Goal: Transaction & Acquisition: Purchase product/service

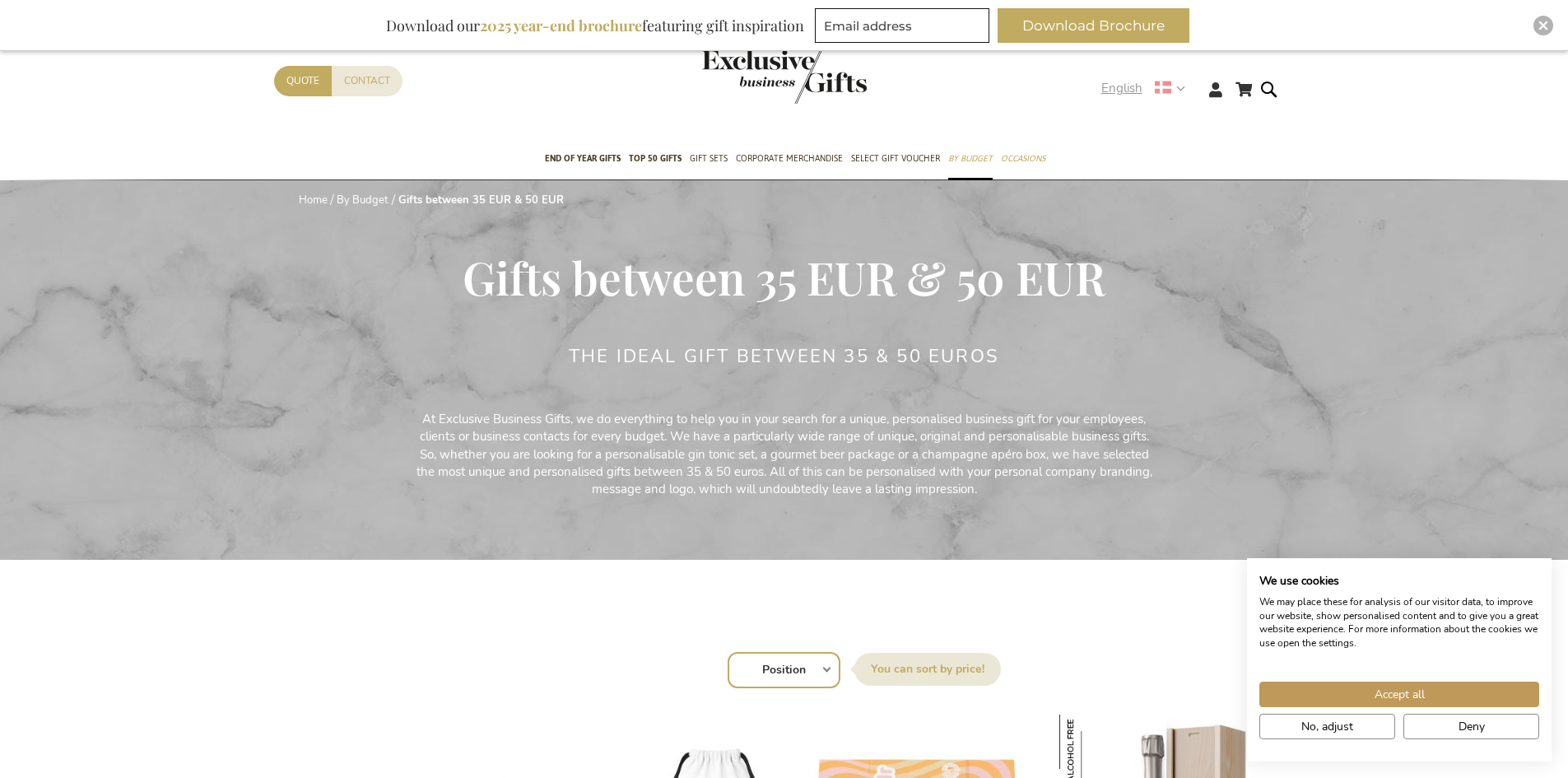
click at [1168, 93] on use at bounding box center [1163, 88] width 16 height 13
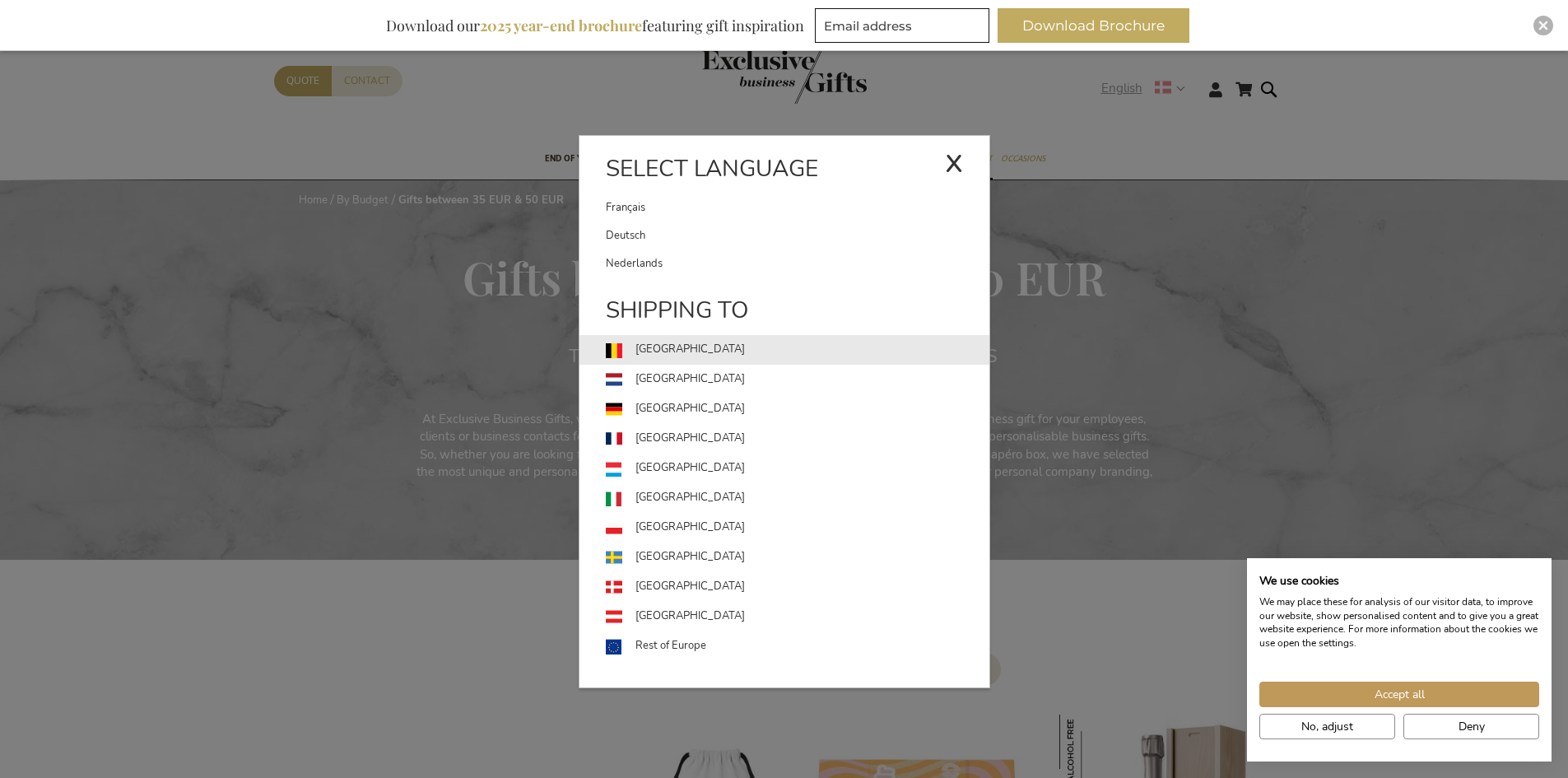
click at [662, 349] on link "[GEOGRAPHIC_DATA]" at bounding box center [797, 350] width 384 height 30
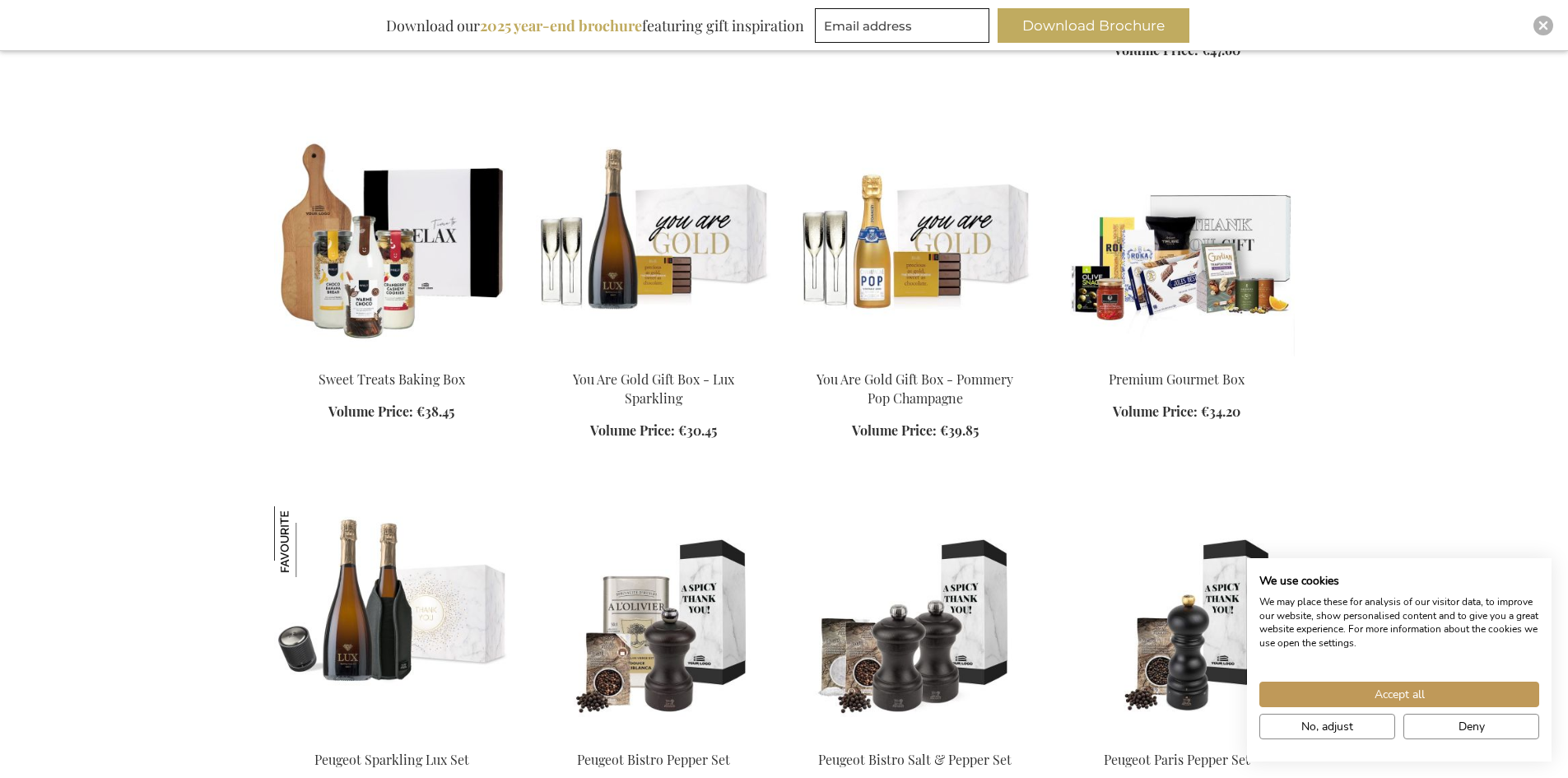
scroll to position [1317, 0]
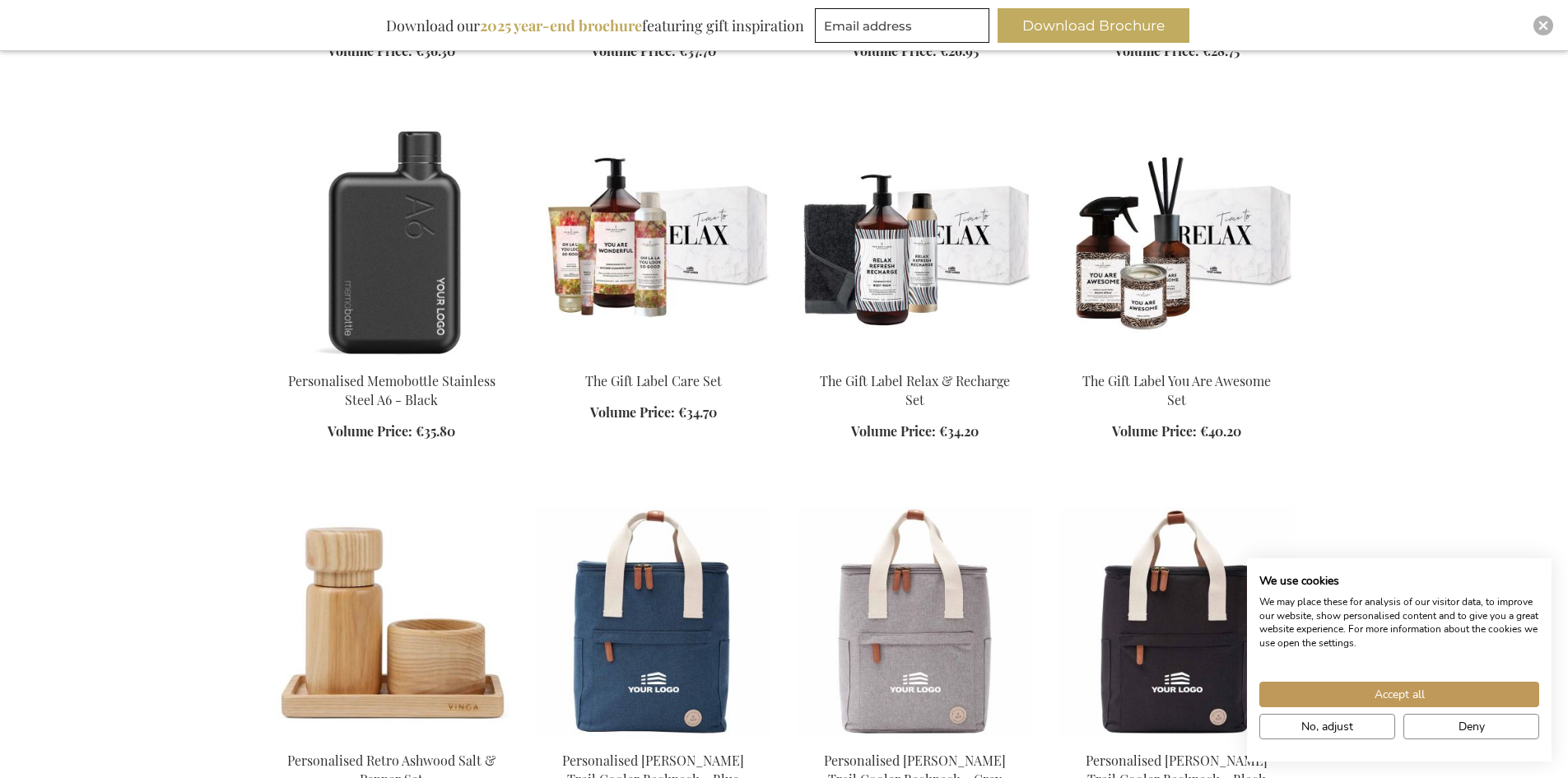
scroll to position [2552, 0]
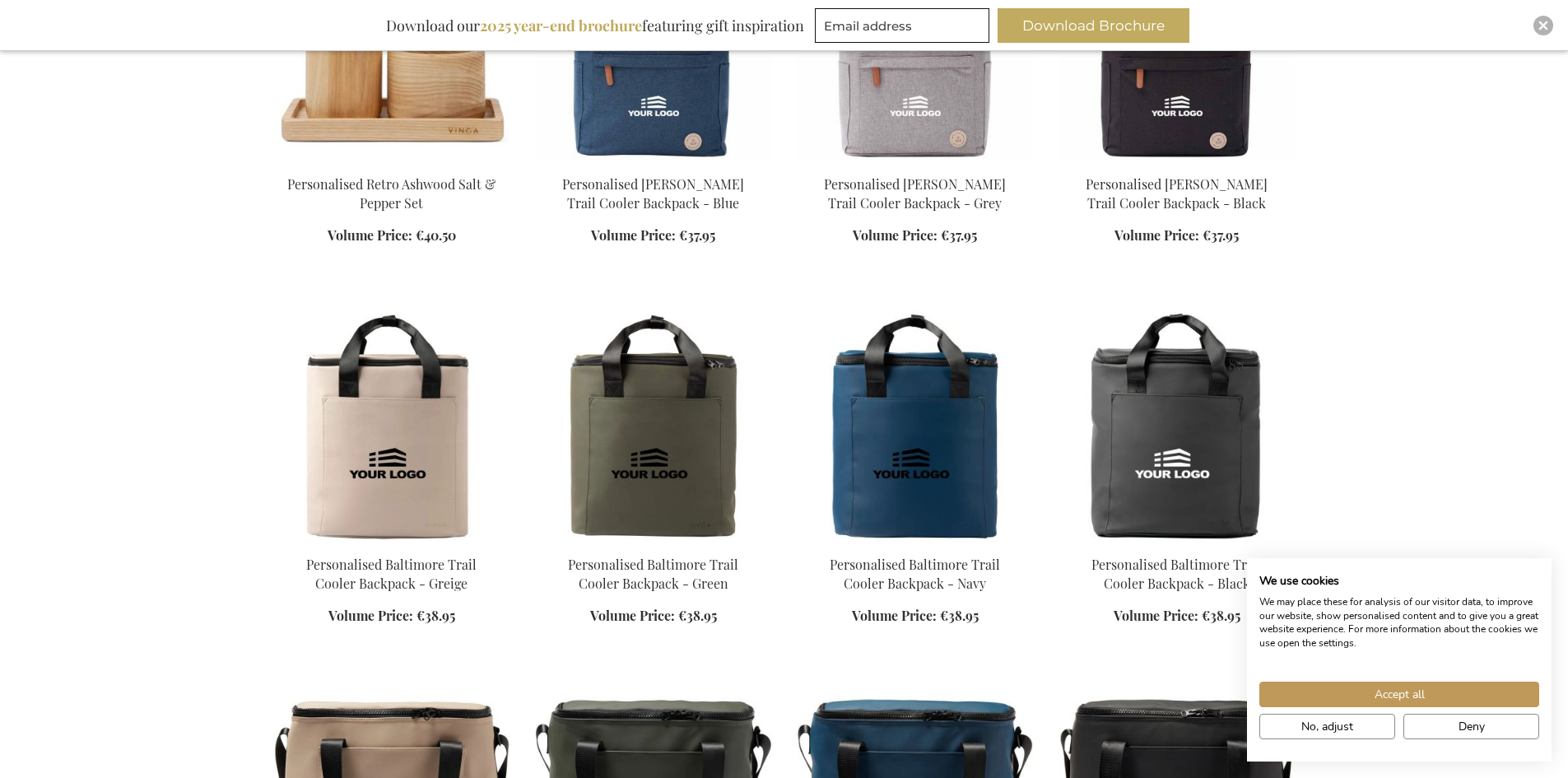
scroll to position [3128, 0]
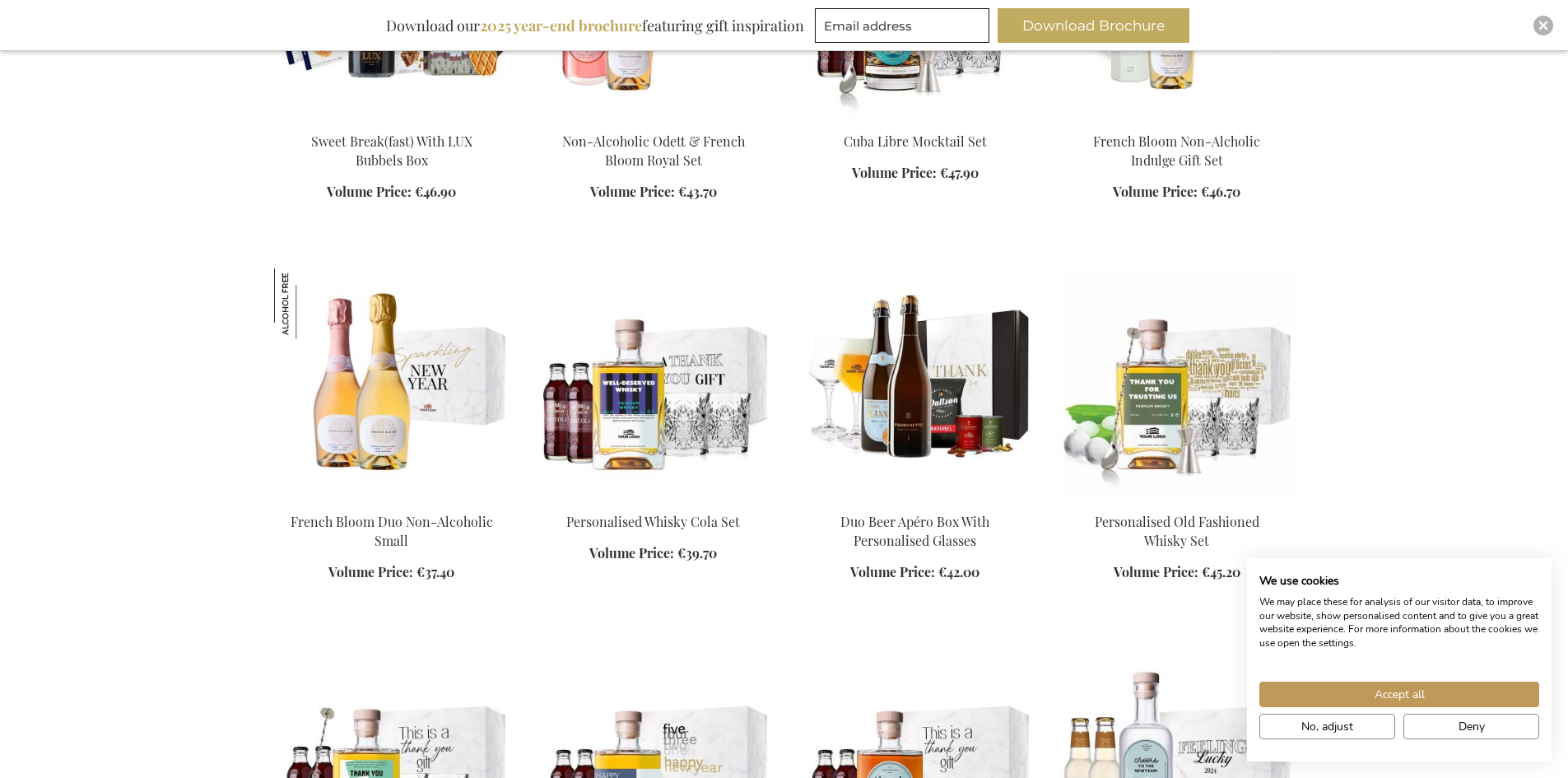
scroll to position [4693, 0]
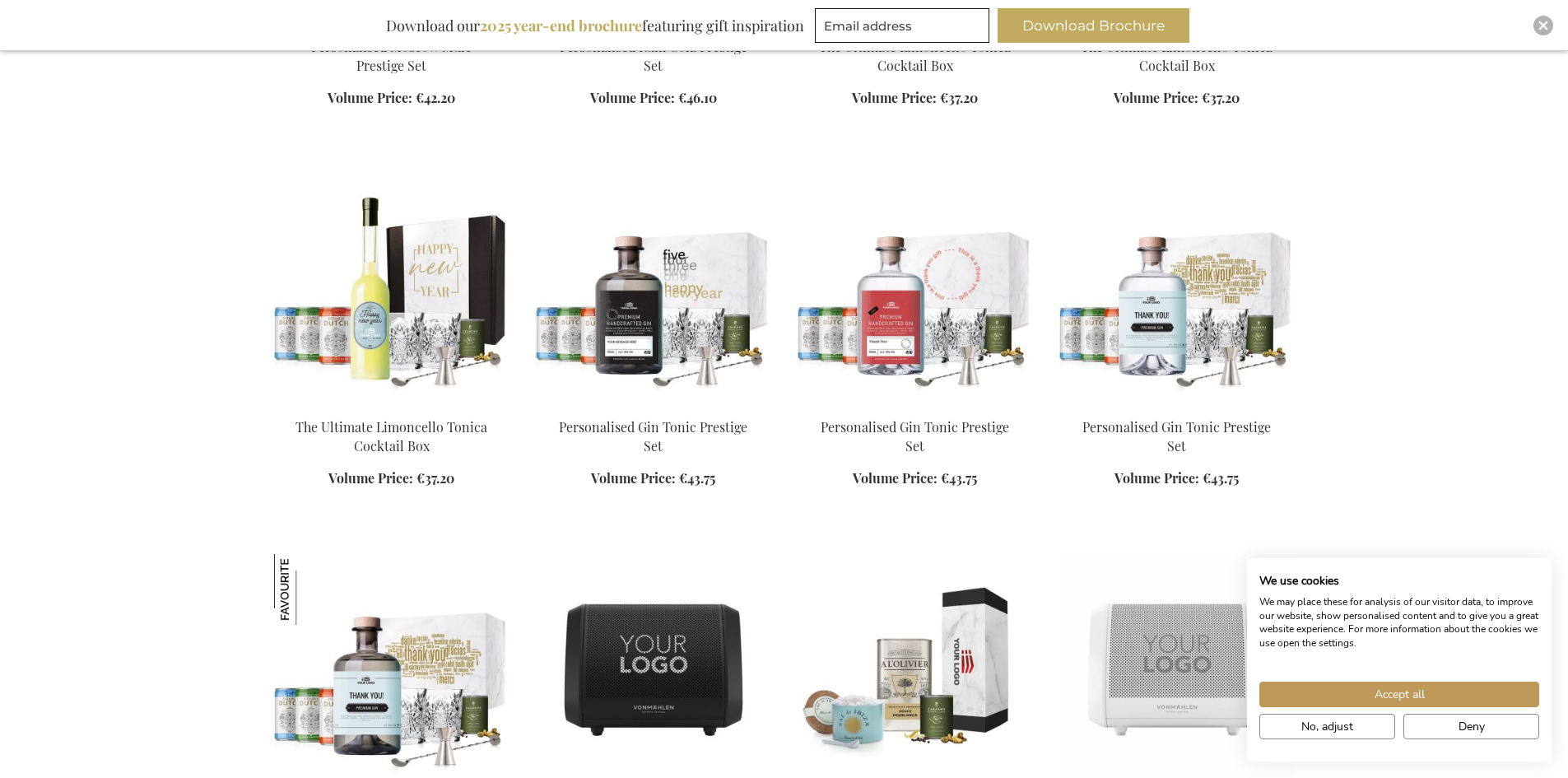
scroll to position [6010, 0]
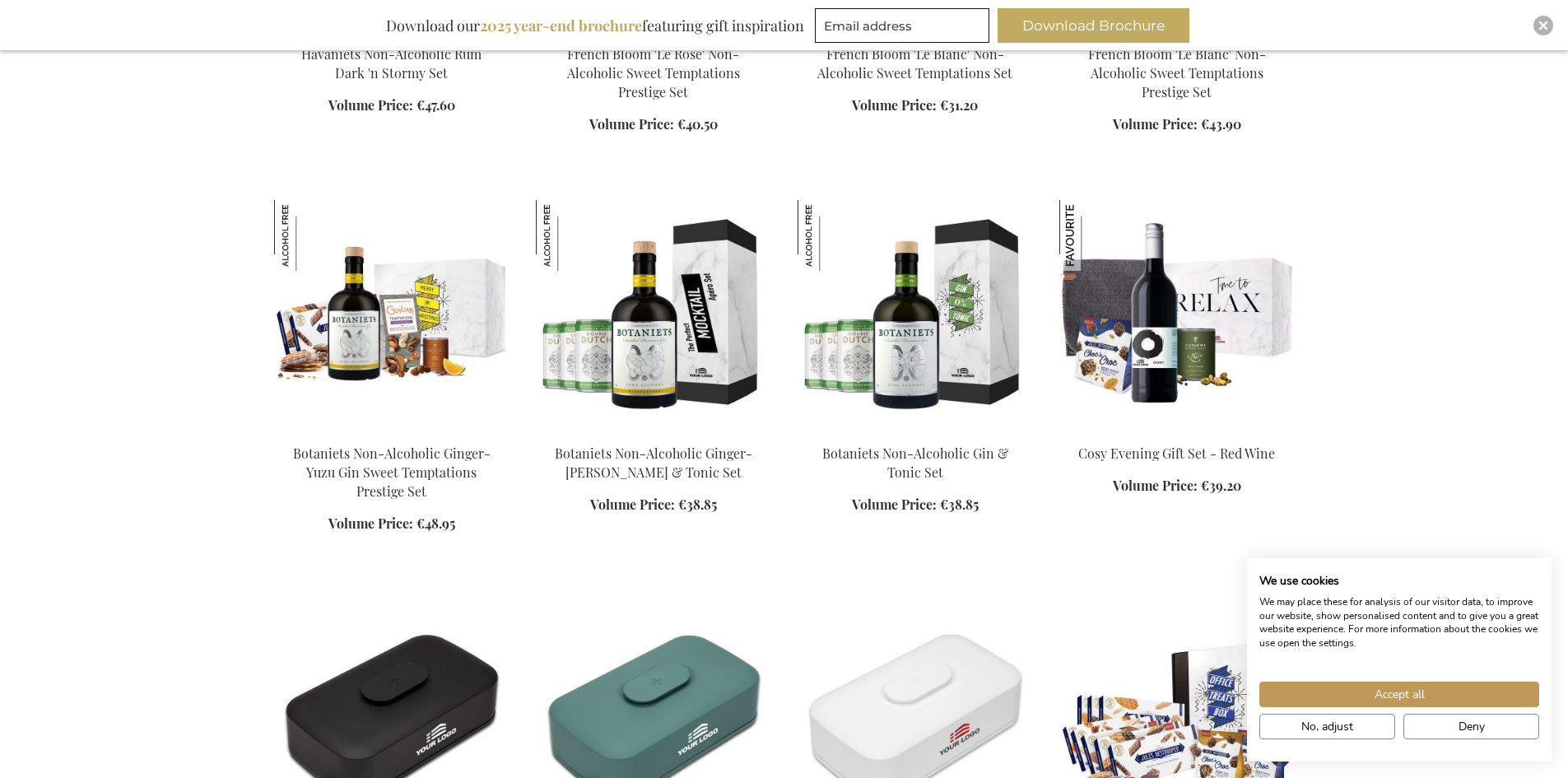
scroll to position [7656, 0]
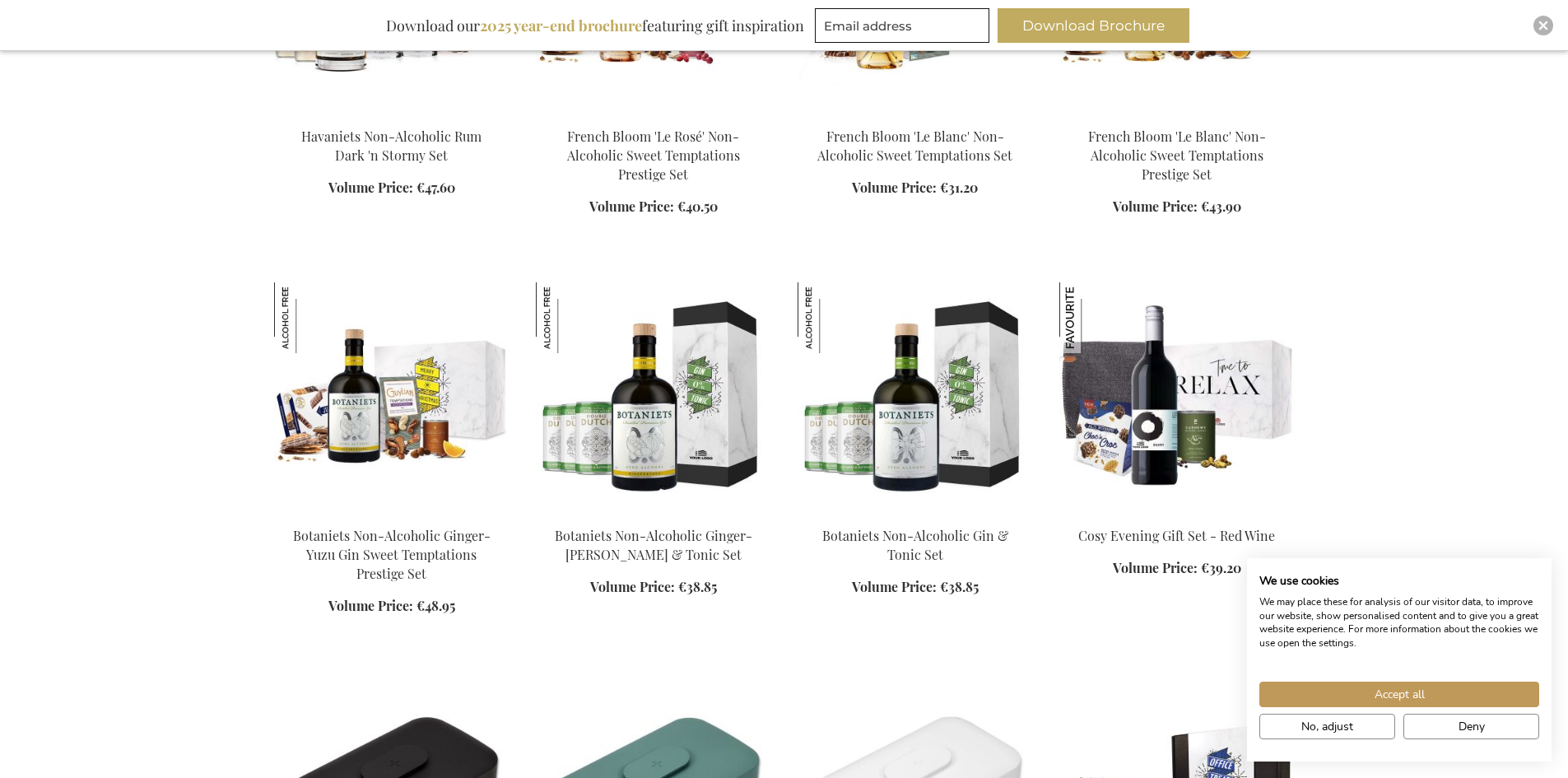
click at [646, 447] on img at bounding box center [653, 398] width 235 height 231
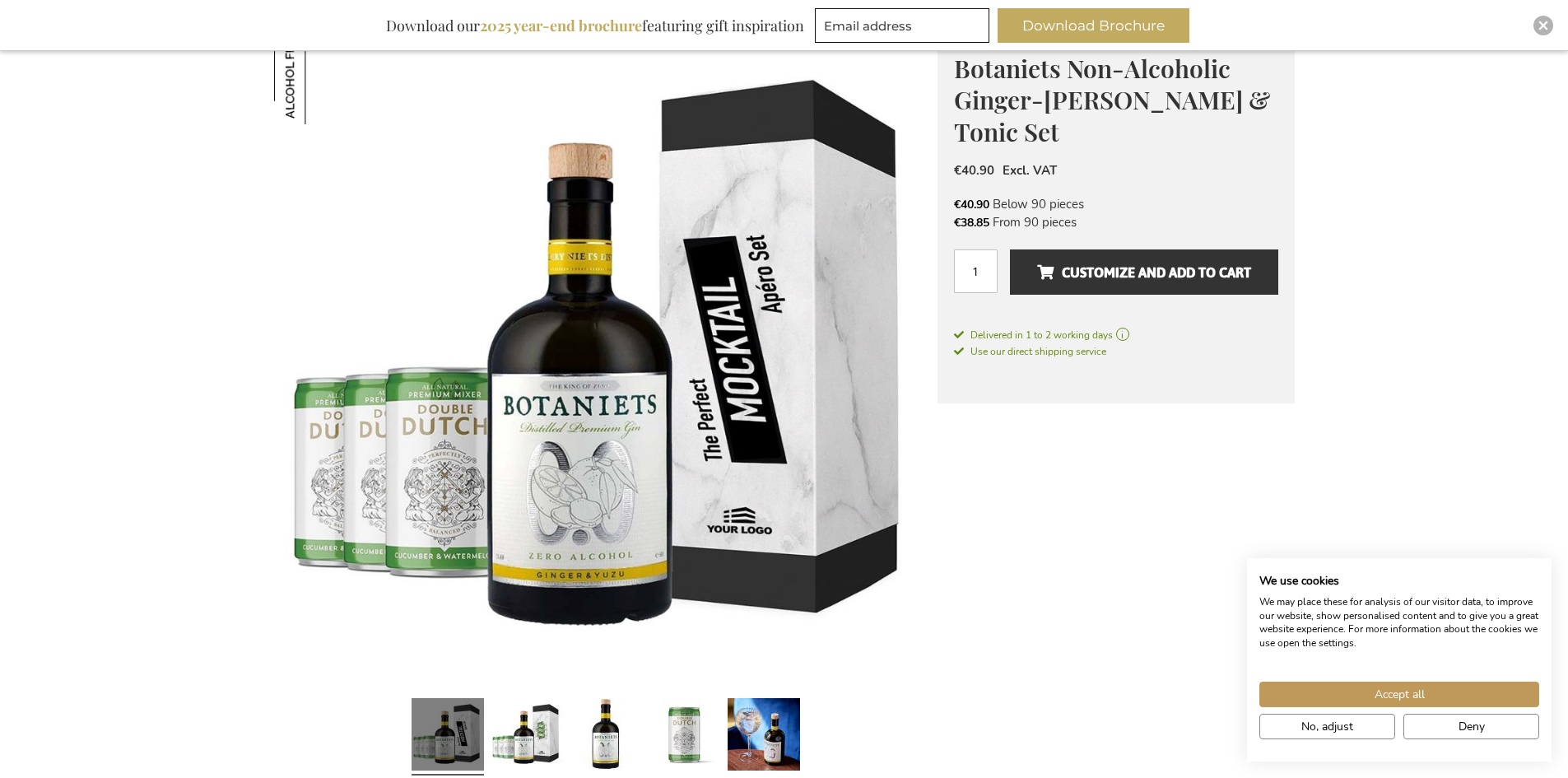
scroll to position [330, 0]
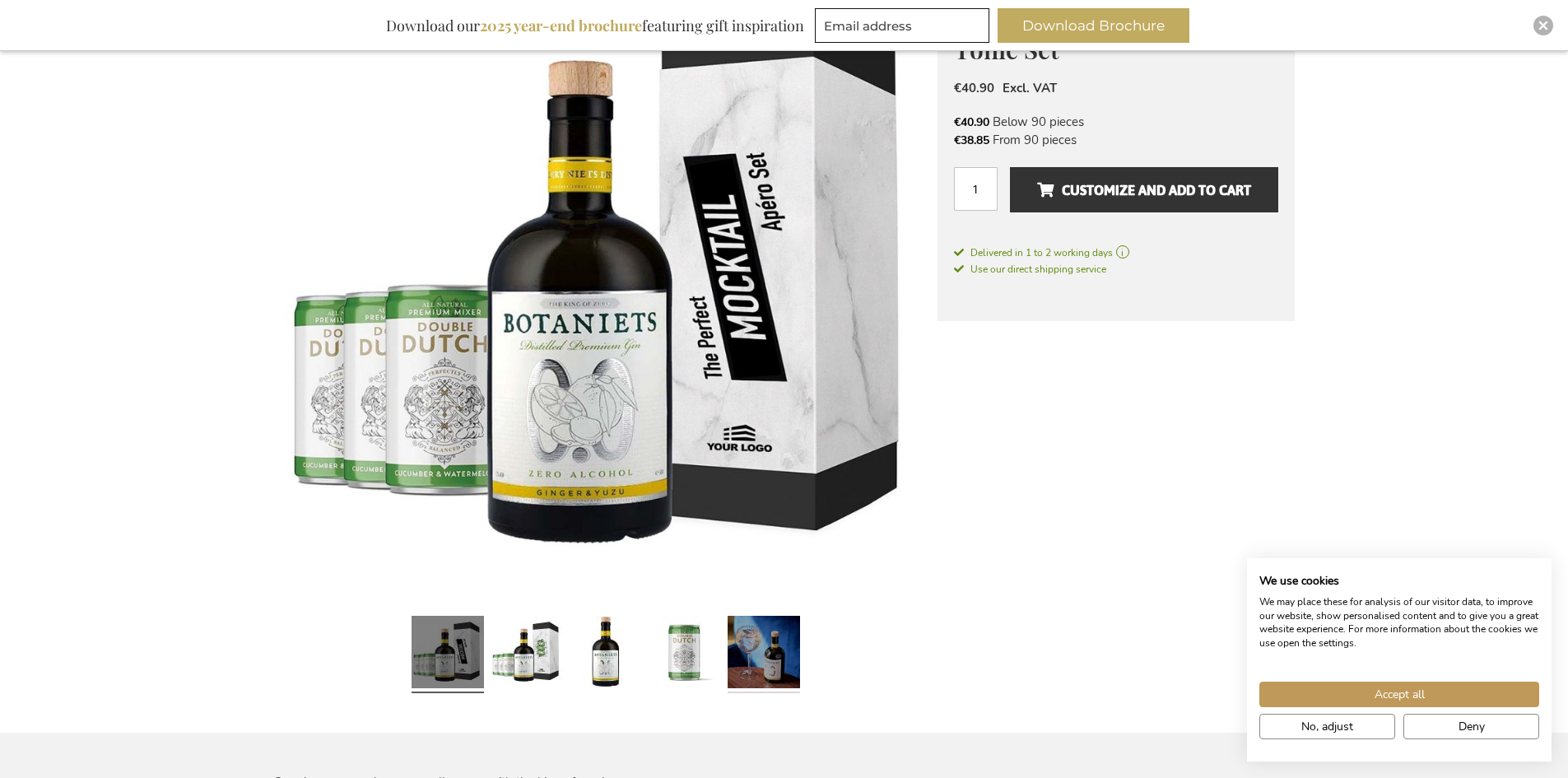
click at [766, 649] on link at bounding box center [764, 655] width 73 height 91
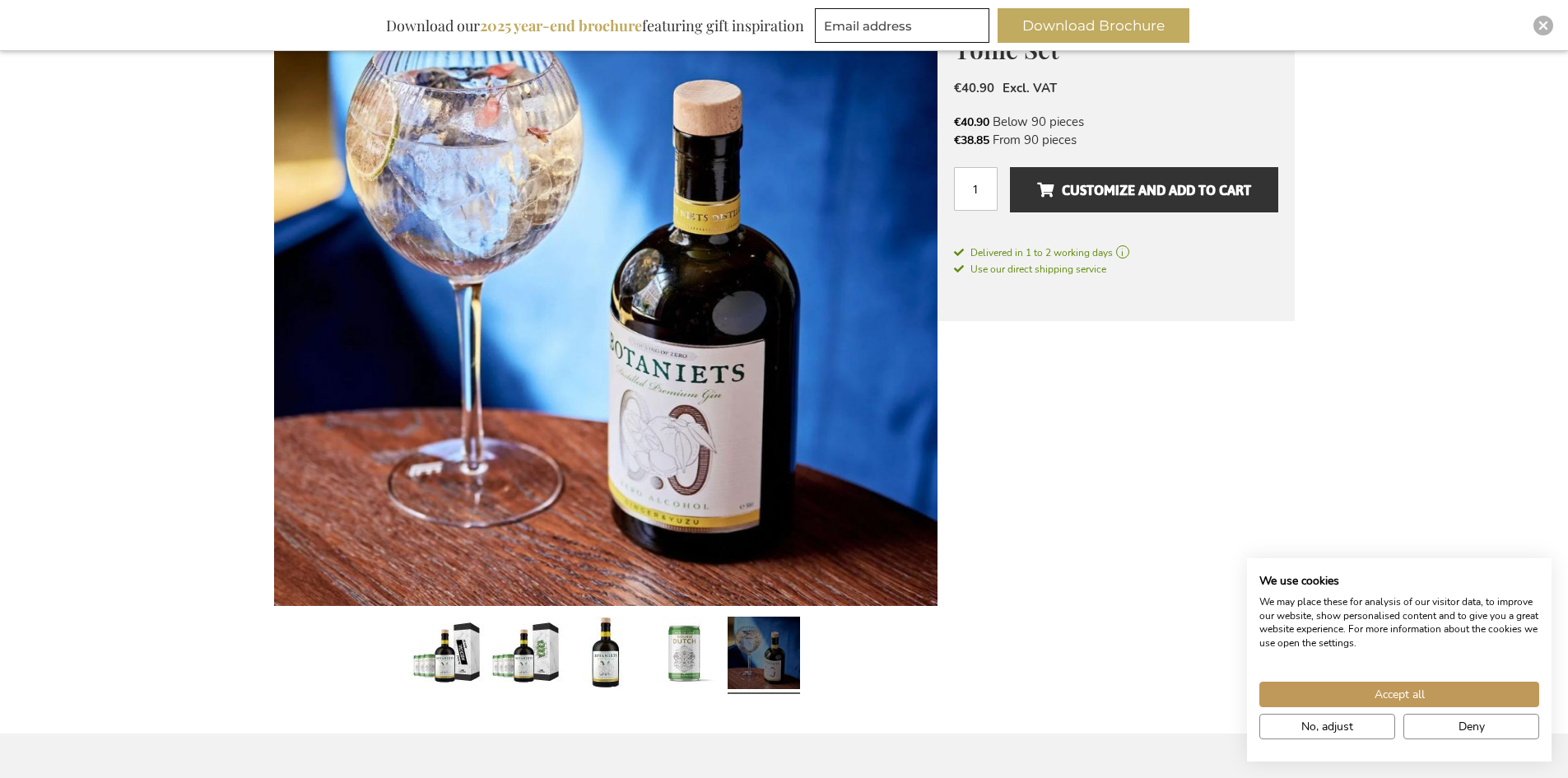
scroll to position [330, 0]
click at [695, 660] on link at bounding box center [685, 655] width 73 height 91
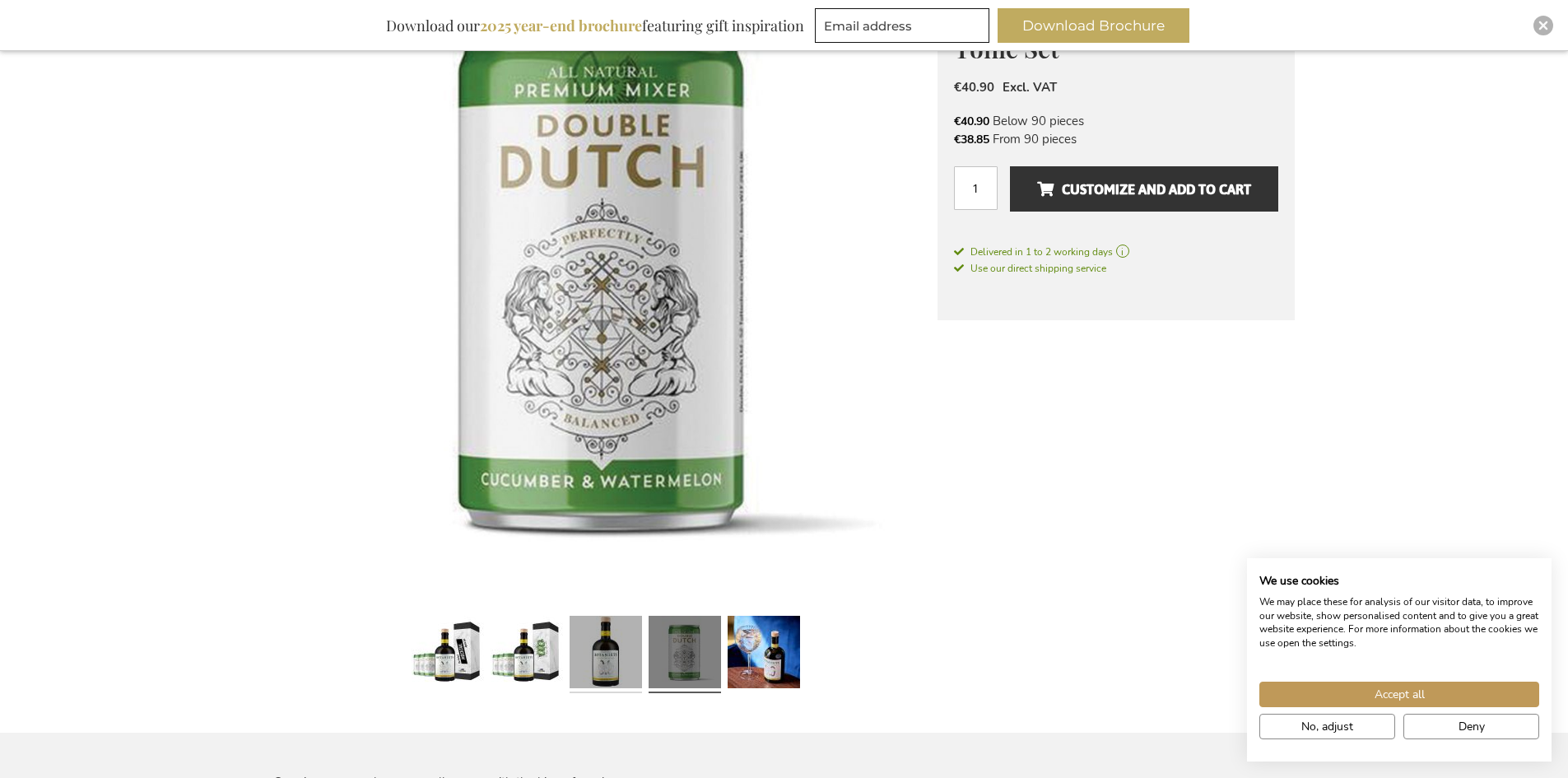
click at [595, 657] on link at bounding box center [606, 655] width 73 height 91
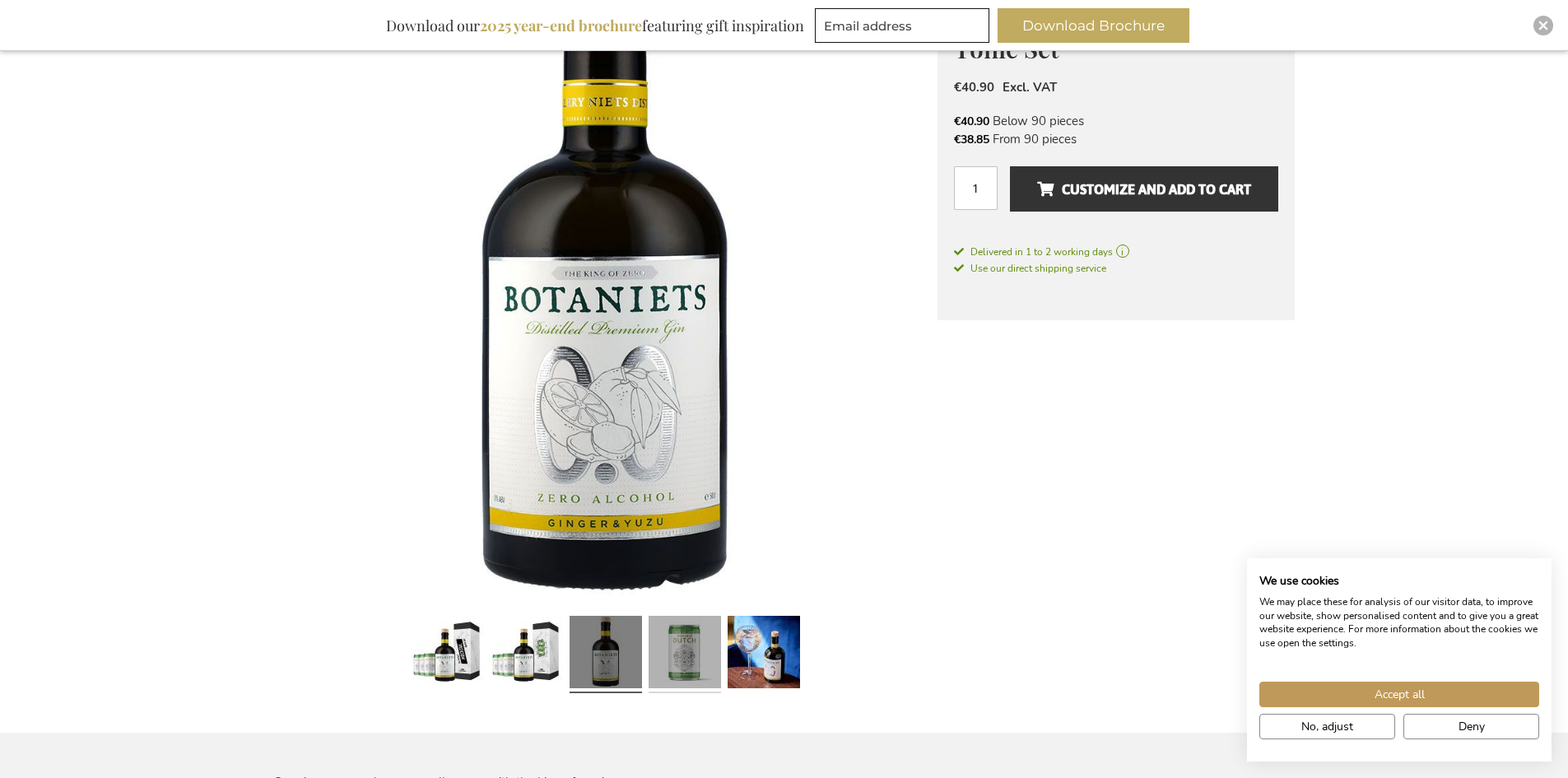
click at [685, 639] on link at bounding box center [685, 655] width 73 height 91
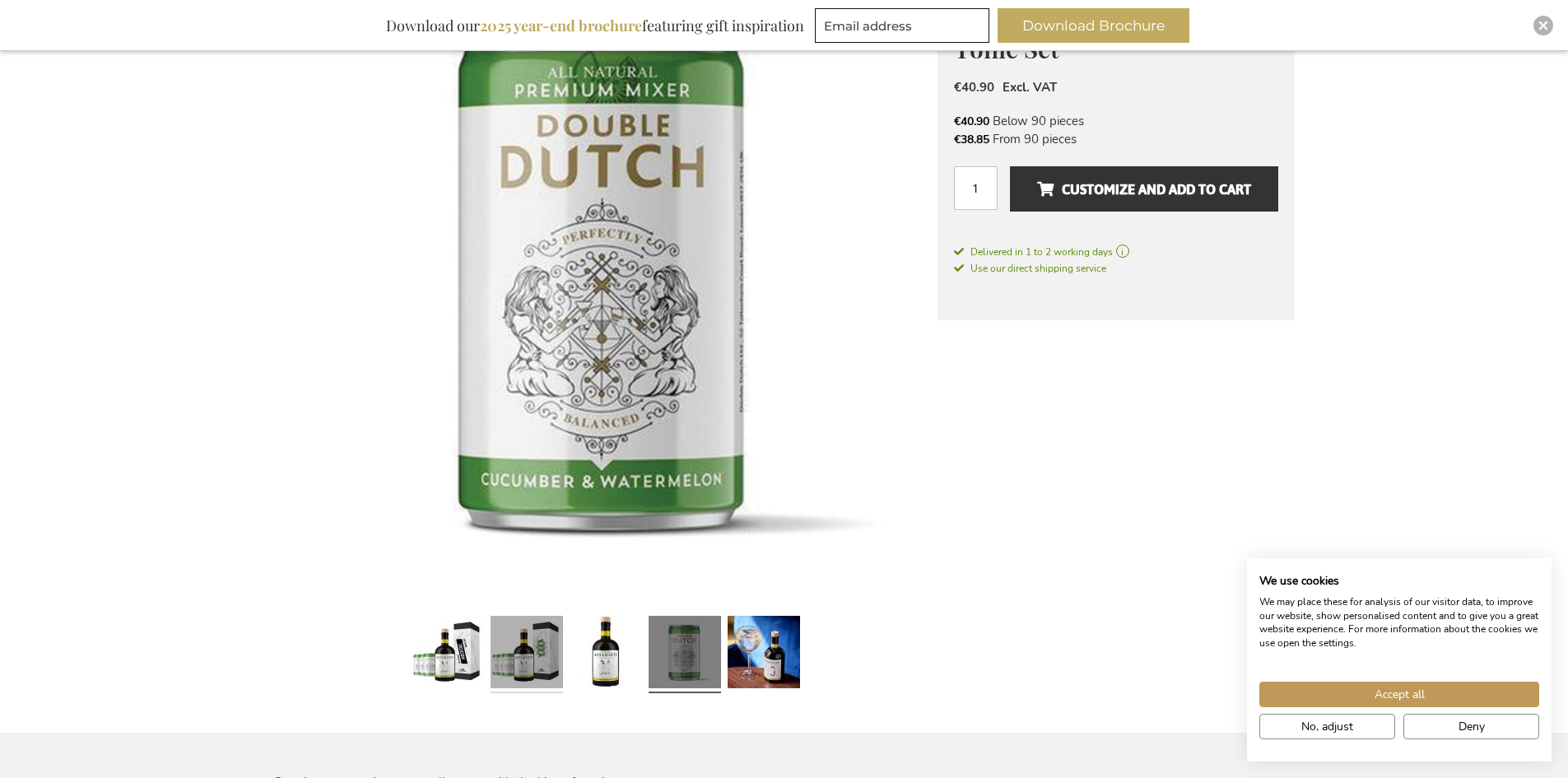
click at [552, 650] on link at bounding box center [527, 655] width 73 height 91
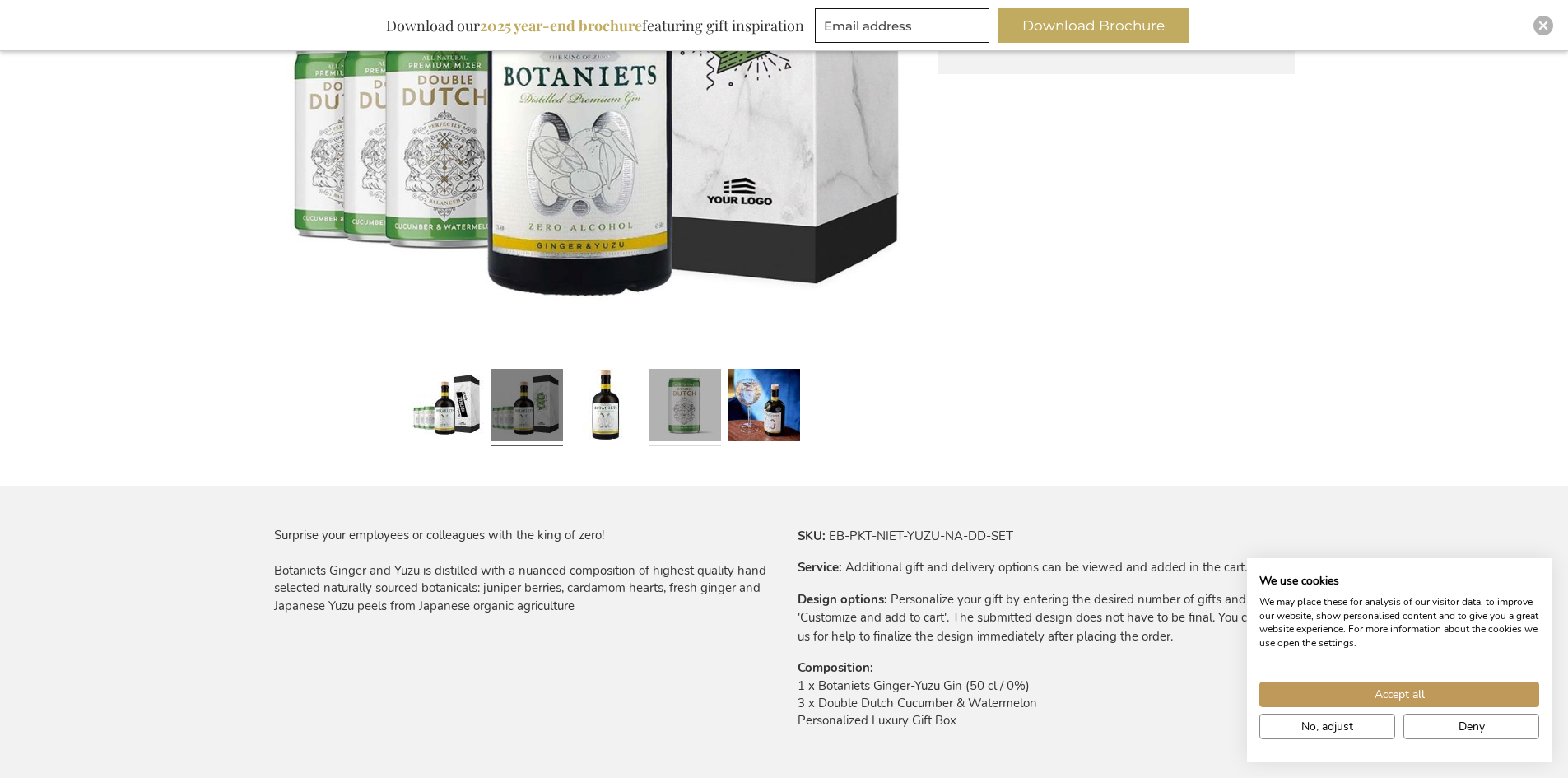
scroll to position [494, 0]
